Goal: Task Accomplishment & Management: Manage account settings

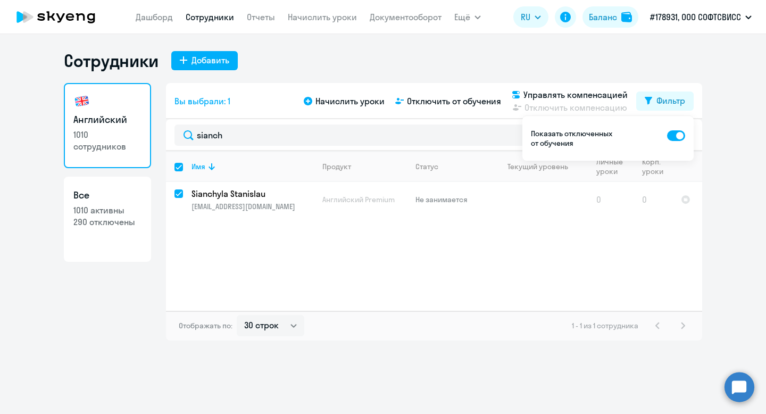
select select "30"
click at [449, 105] on span "Отключить от обучения" at bounding box center [454, 101] width 94 height 13
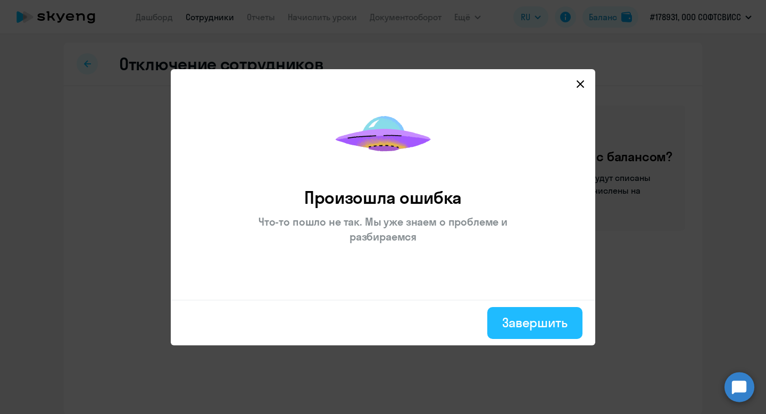
click at [541, 335] on button "Завершить" at bounding box center [534, 323] width 95 height 32
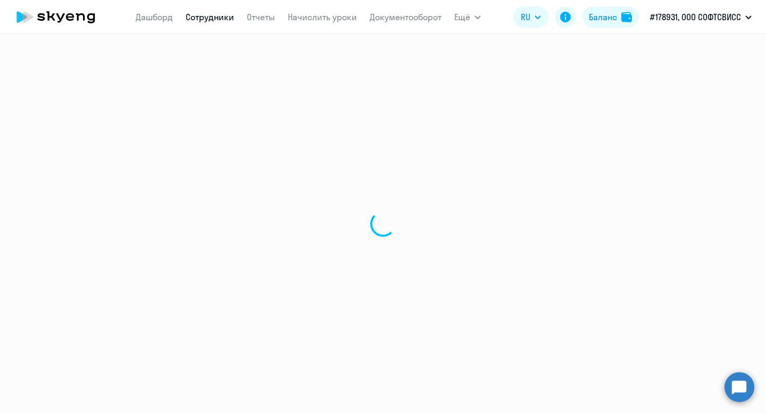
select select "30"
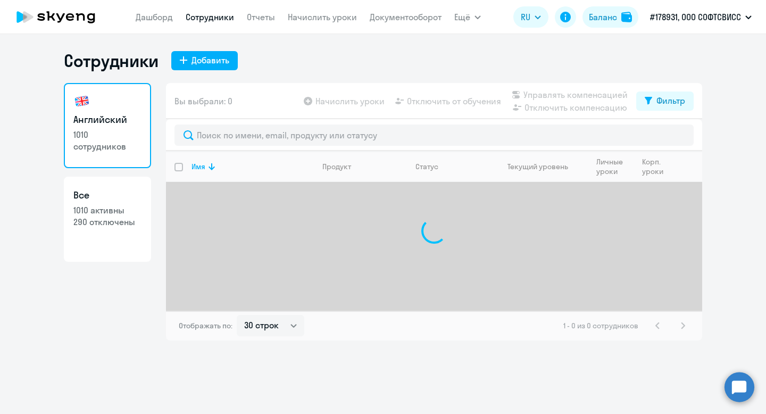
click at [118, 214] on p "1010 активны" at bounding box center [107, 210] width 68 height 12
select select "30"
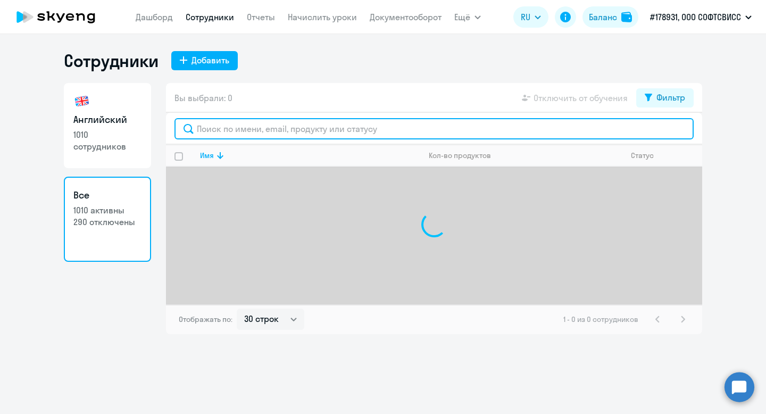
click at [237, 132] on input "text" at bounding box center [433, 128] width 519 height 21
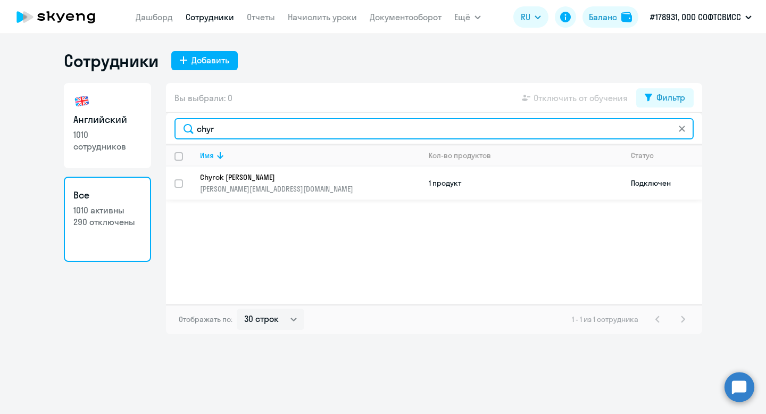
type input "chyr"
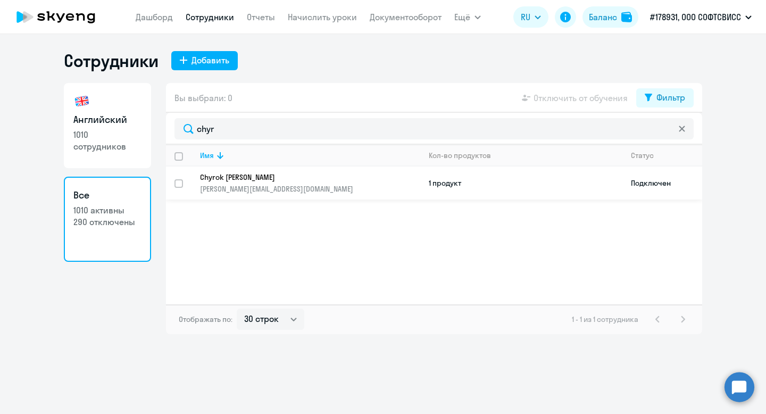
click at [178, 183] on input "select row 37997347" at bounding box center [184, 189] width 21 height 21
checkbox input "true"
click at [120, 142] on p "1010 сотрудников" at bounding box center [107, 140] width 68 height 23
select select "30"
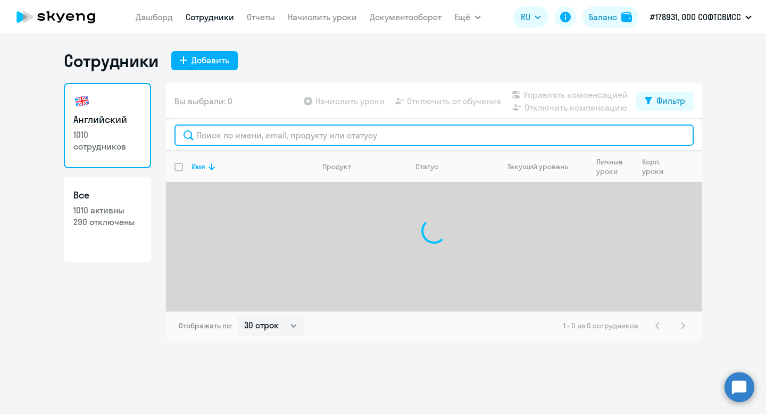
click at [213, 143] on input "text" at bounding box center [433, 134] width 519 height 21
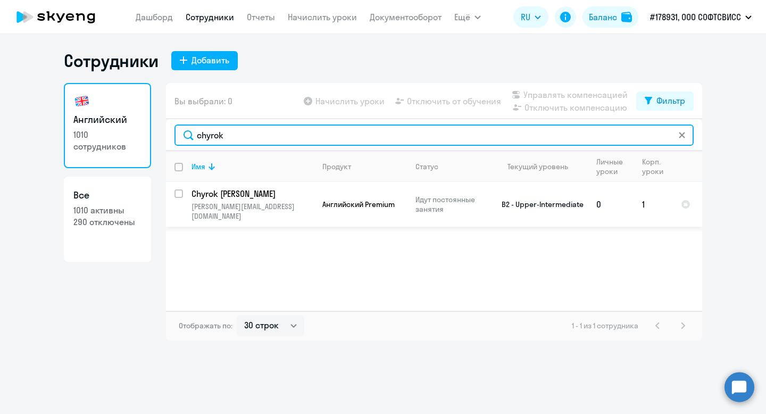
type input "chyrok"
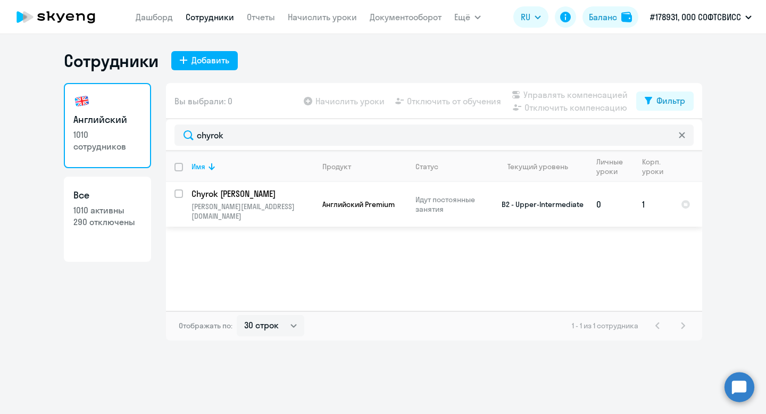
click at [181, 194] on input "select row 37997347" at bounding box center [184, 199] width 21 height 21
checkbox input "true"
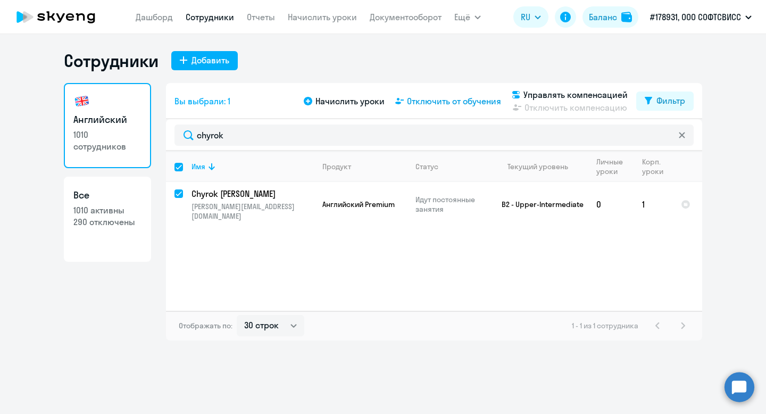
click at [455, 99] on span "Отключить от обучения" at bounding box center [454, 101] width 94 height 13
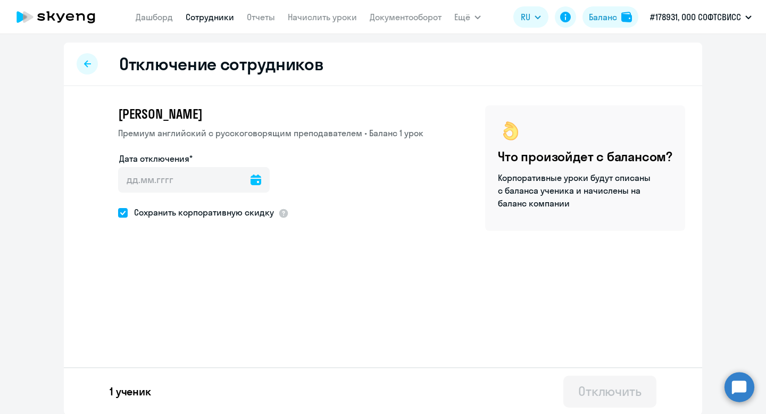
click at [251, 182] on icon at bounding box center [256, 179] width 11 height 11
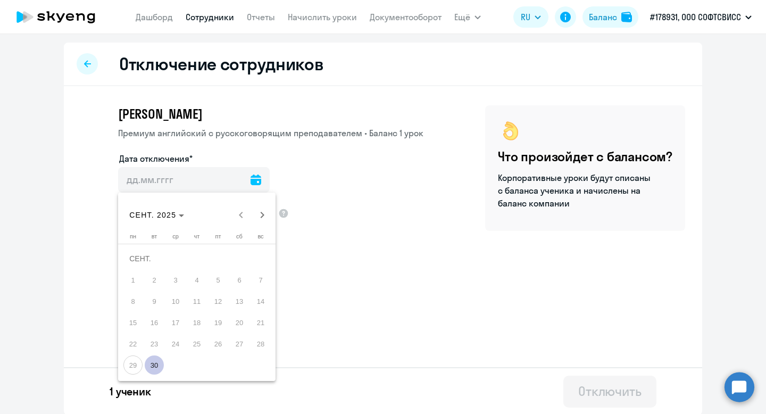
click at [153, 366] on span "30" at bounding box center [154, 364] width 19 height 19
type input "[DATE]"
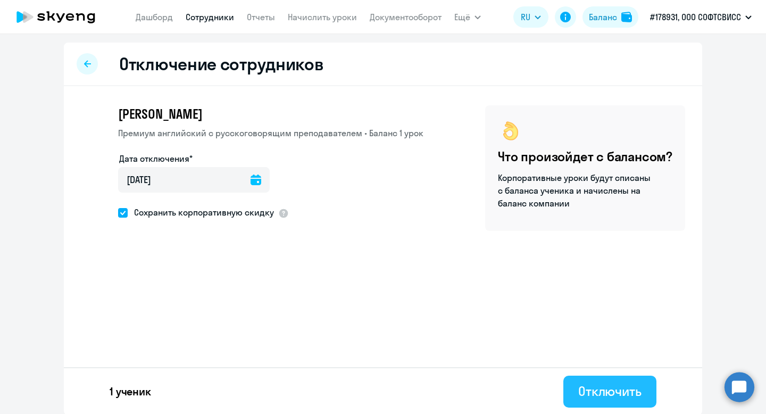
click at [599, 391] on div "Отключить" at bounding box center [609, 390] width 63 height 17
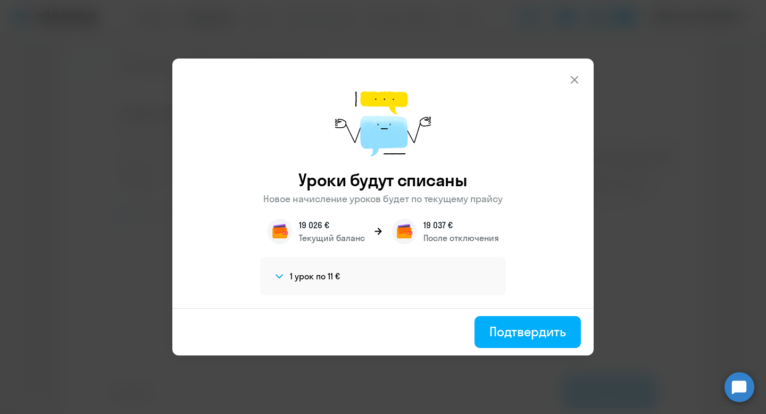
click at [574, 73] on icon at bounding box center [574, 79] width 13 height 13
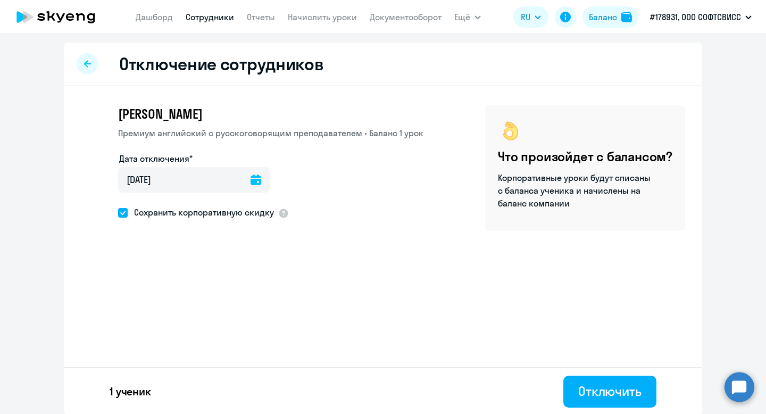
click at [80, 54] on div "Отключение сотрудников" at bounding box center [383, 65] width 638 height 44
click at [88, 66] on icon at bounding box center [87, 63] width 7 height 7
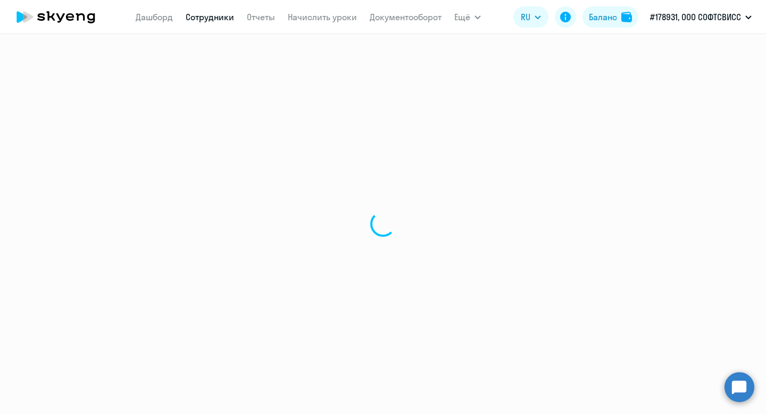
select select "30"
